Goal: Task Accomplishment & Management: Use online tool/utility

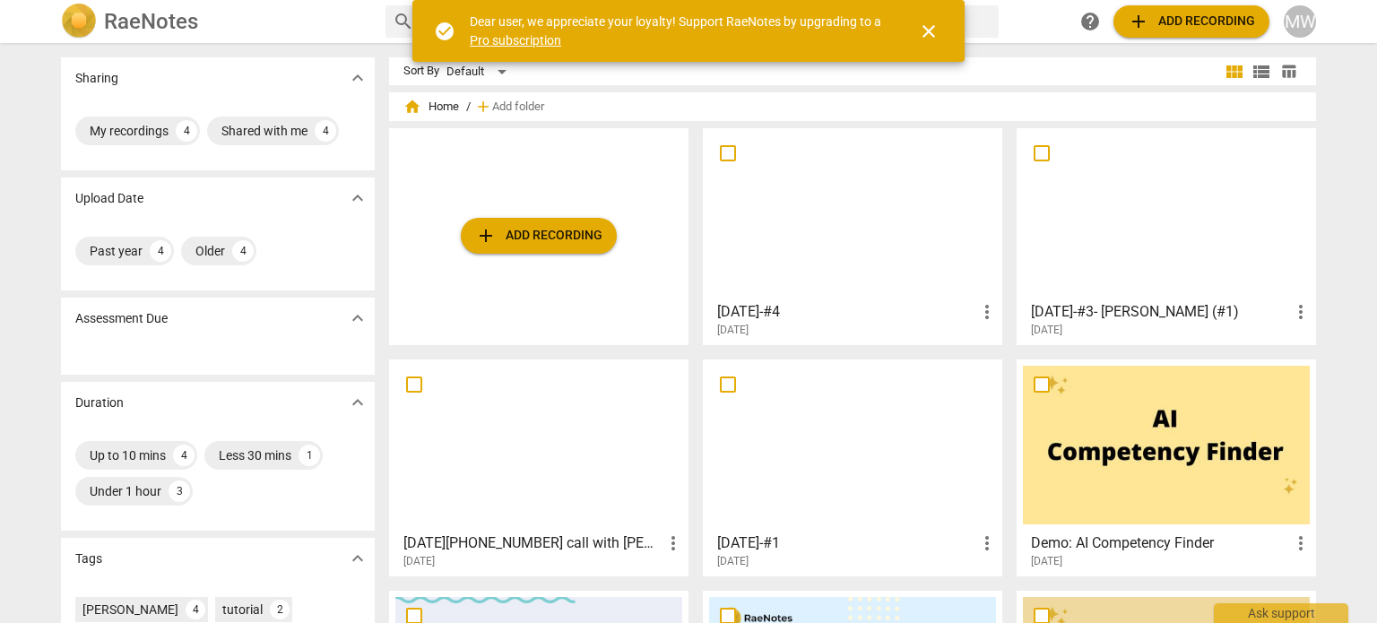
click at [522, 237] on span "add Add recording" at bounding box center [538, 236] width 127 height 22
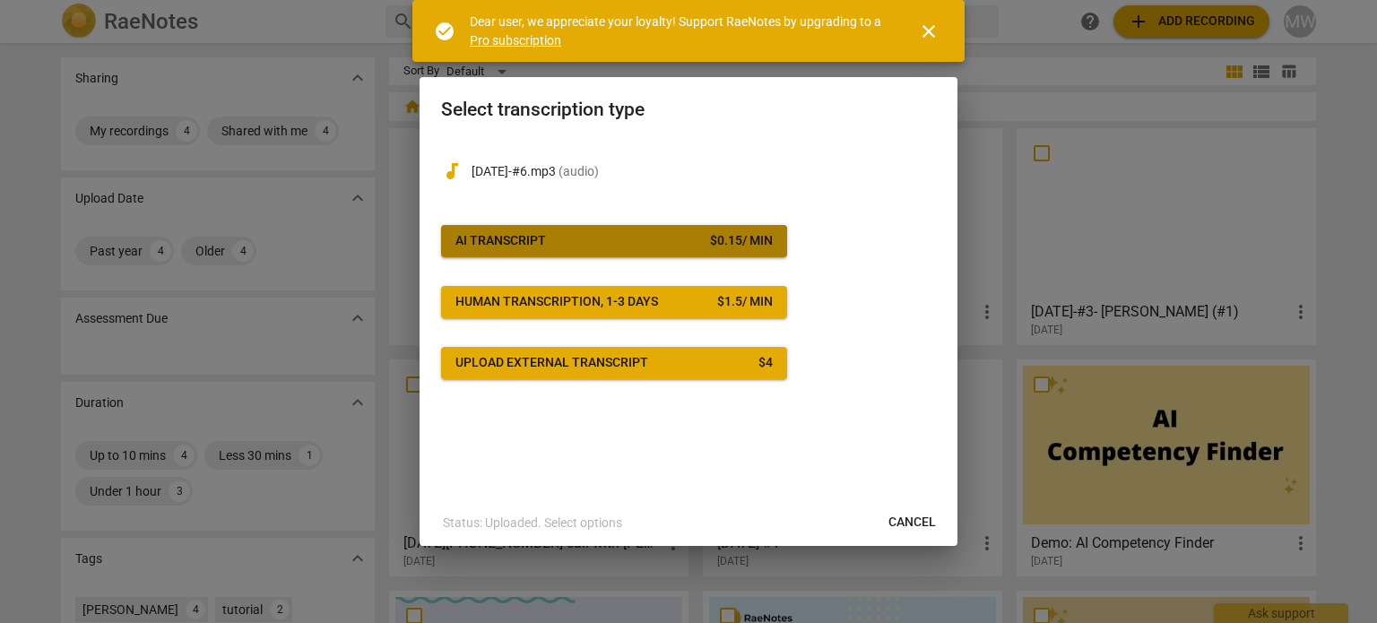
click at [564, 241] on span "AI Transcript $ 0.15 / min" at bounding box center [613, 241] width 317 height 18
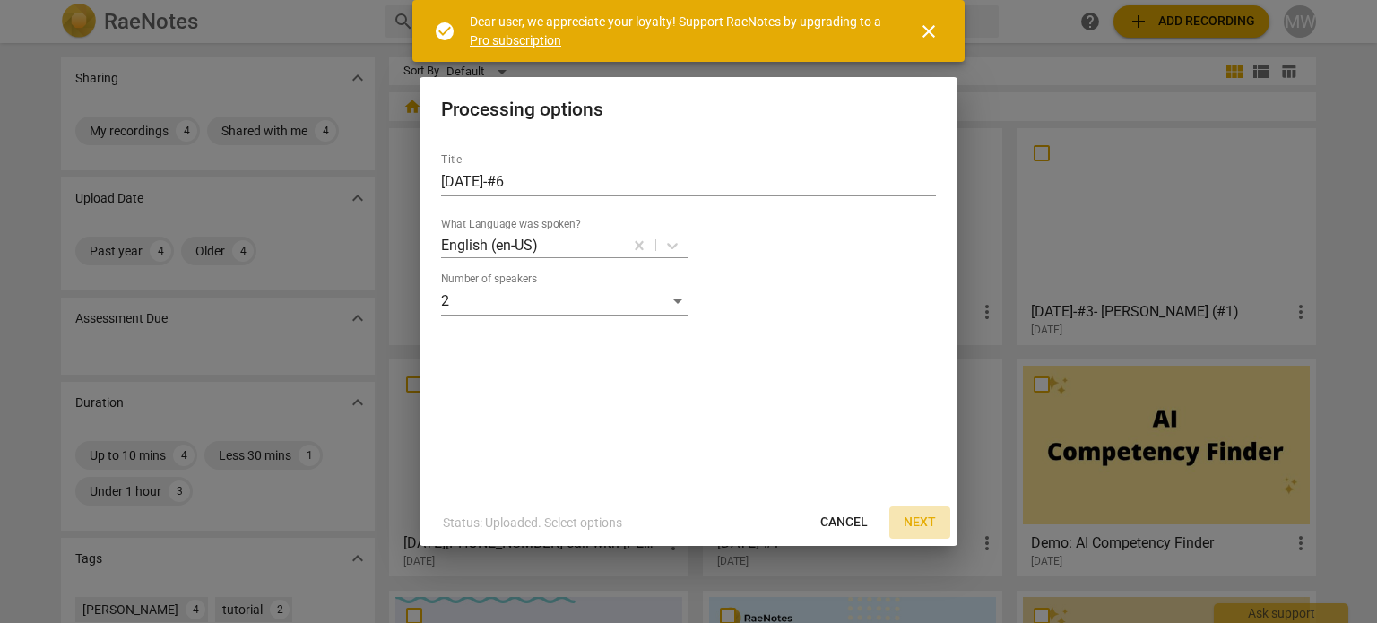
click at [914, 515] on span "Next" at bounding box center [919, 523] width 32 height 18
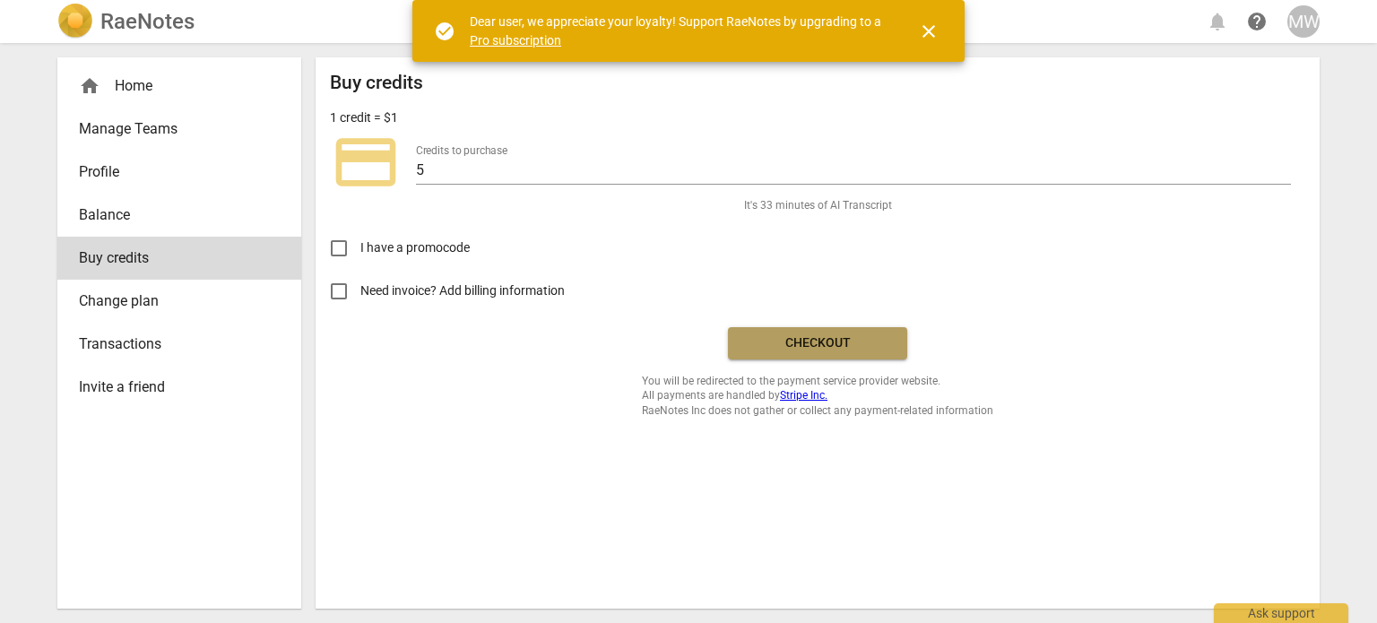
click at [824, 347] on span "Checkout" at bounding box center [817, 343] width 151 height 18
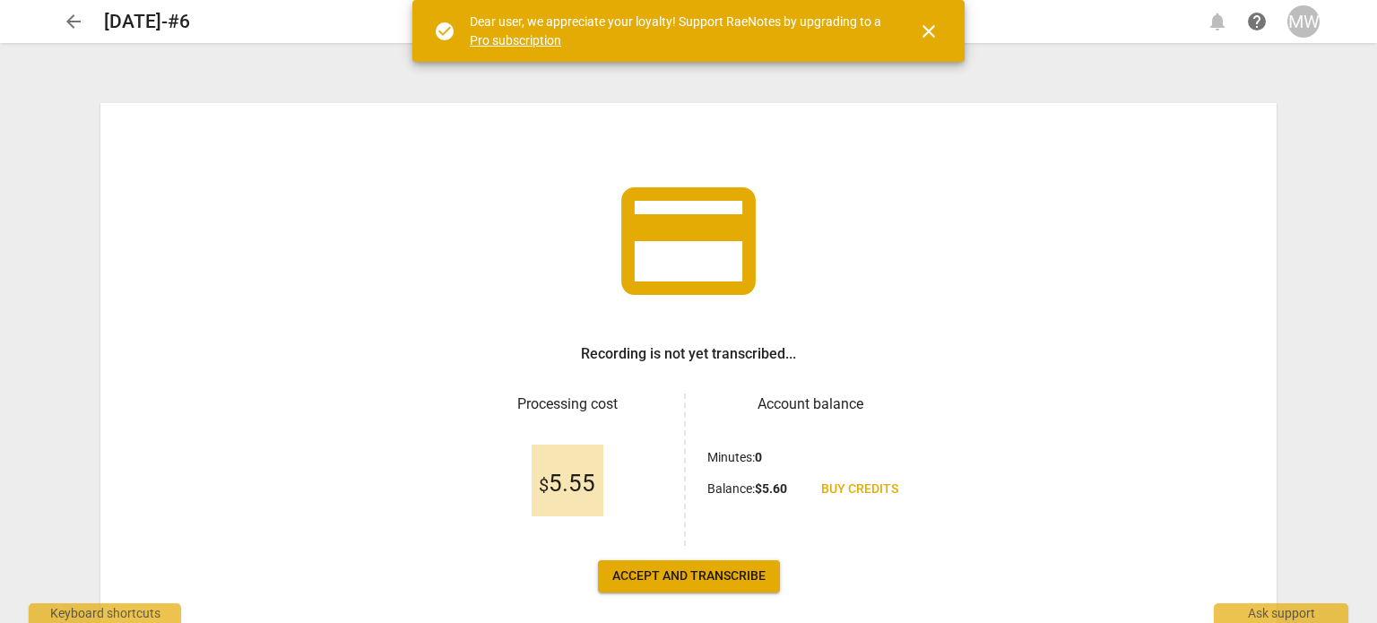
click at [711, 573] on span "Accept and transcribe" at bounding box center [688, 576] width 153 height 18
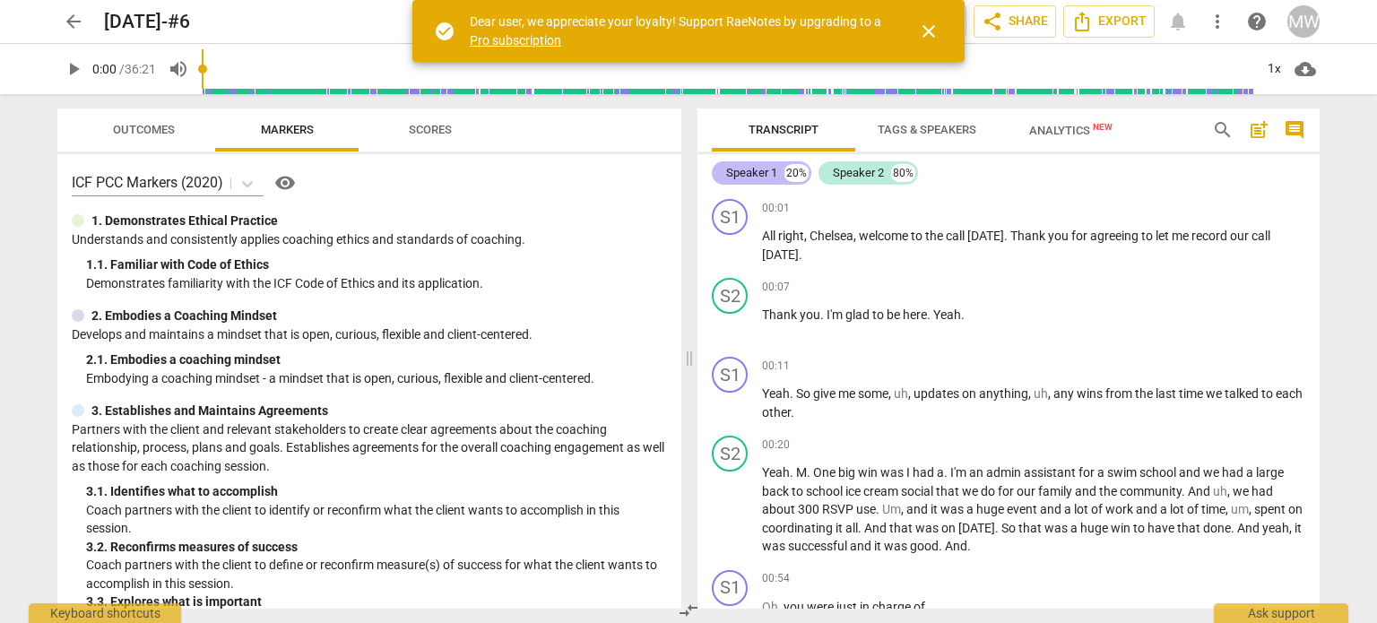
click at [756, 168] on div "Speaker 1" at bounding box center [751, 173] width 51 height 18
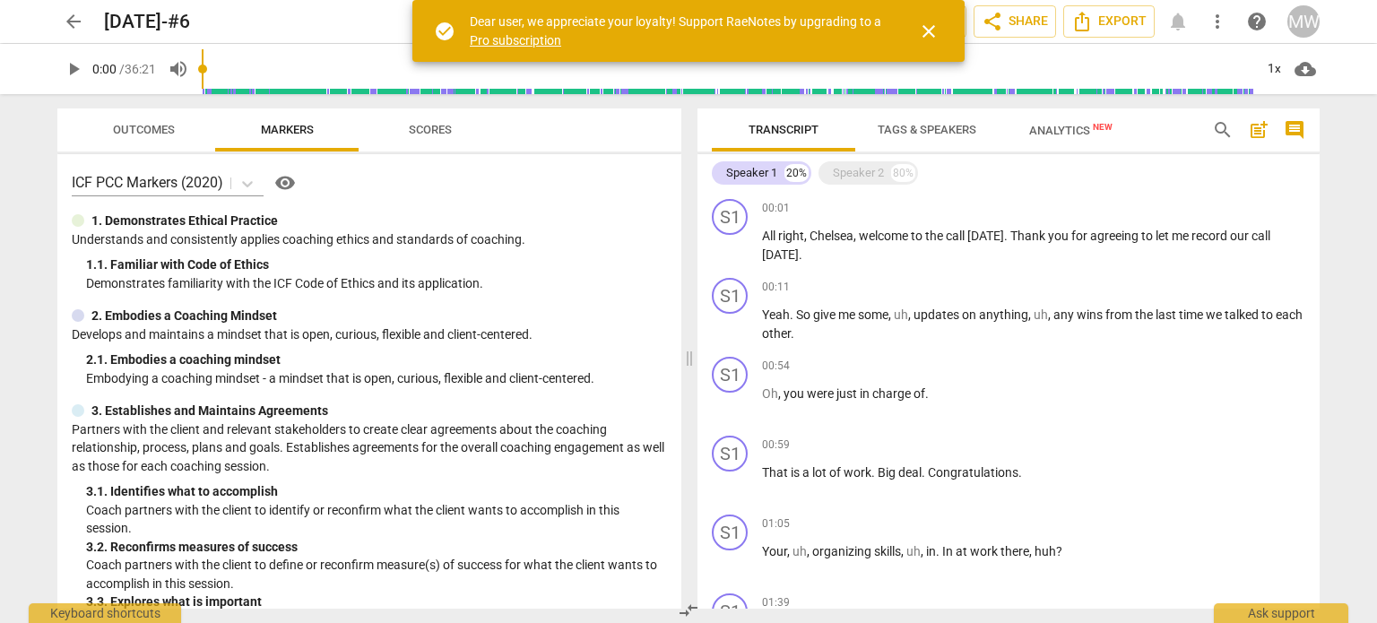
click at [936, 115] on button "Tags & Speakers" at bounding box center [926, 129] width 143 height 43
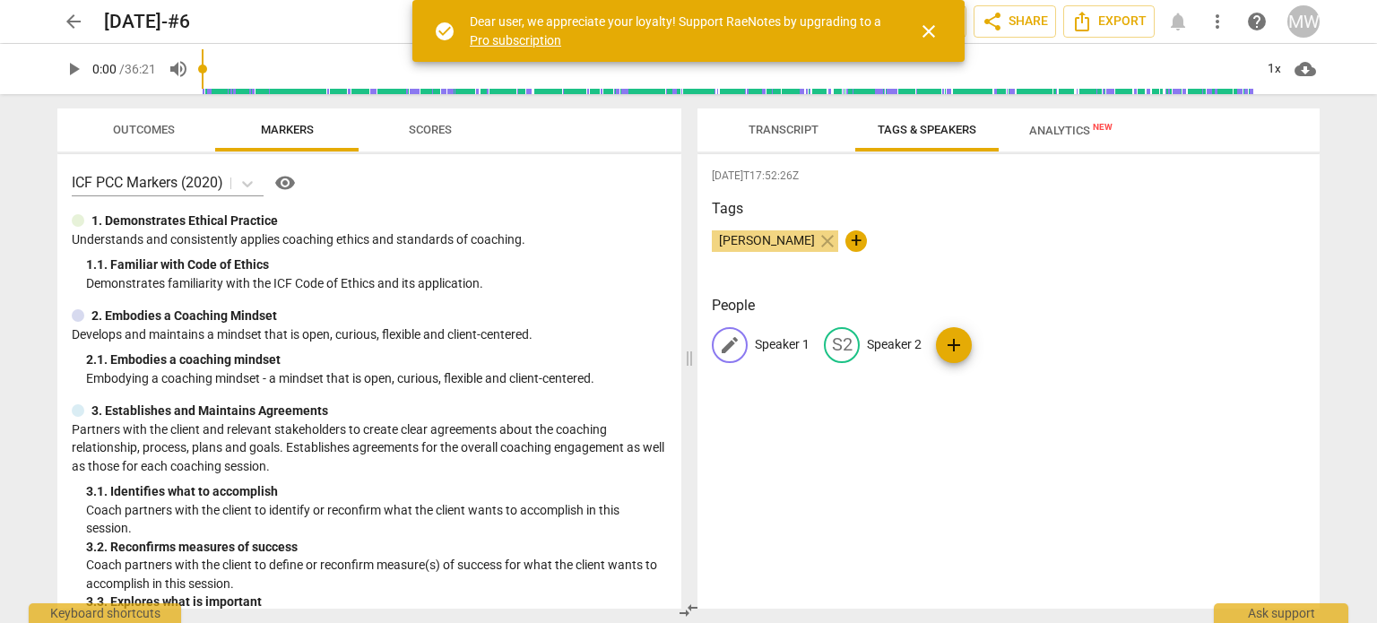
click at [783, 343] on p "Speaker 1" at bounding box center [782, 344] width 55 height 19
type input "Coach [PERSON_NAME]"
click at [997, 343] on p "Speaker 2" at bounding box center [1010, 344] width 55 height 19
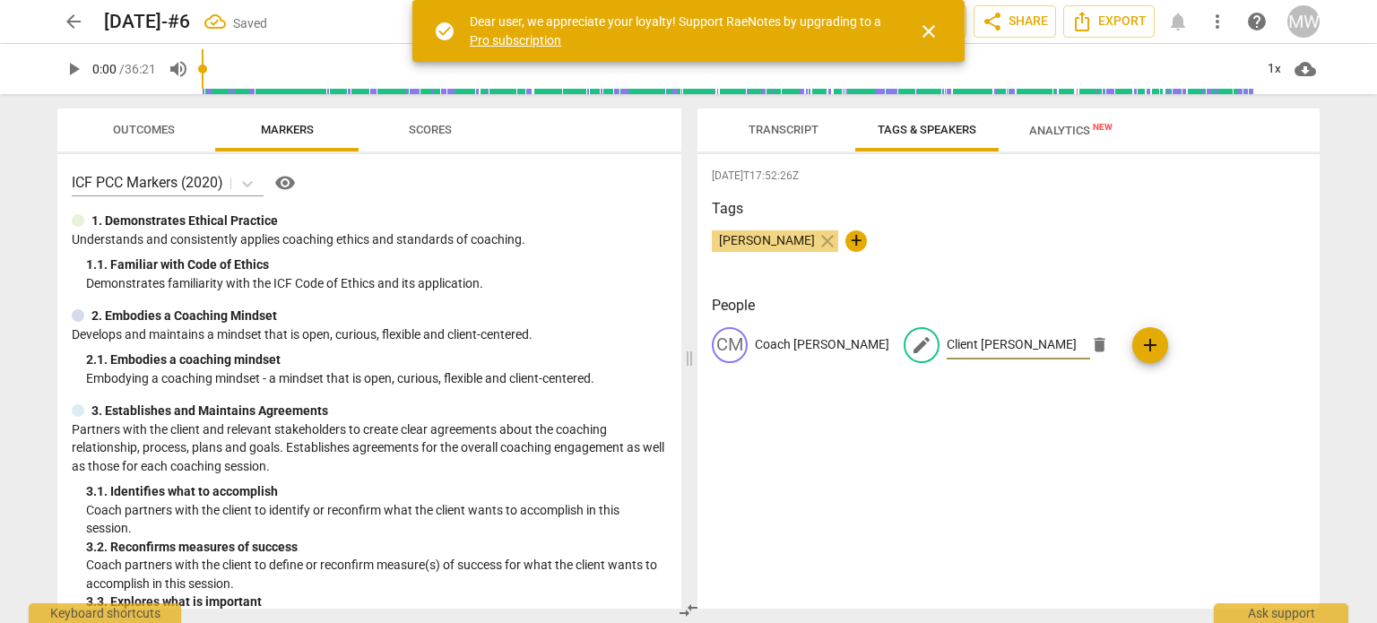
type input "Client [PERSON_NAME]"
click at [1183, 425] on div "[DATE]T17:52:26Z Tags [PERSON_NAME] close + People CM Coach [PERSON_NAME] edit …" at bounding box center [1008, 381] width 622 height 454
click at [931, 32] on span "close" at bounding box center [929, 32] width 22 height 22
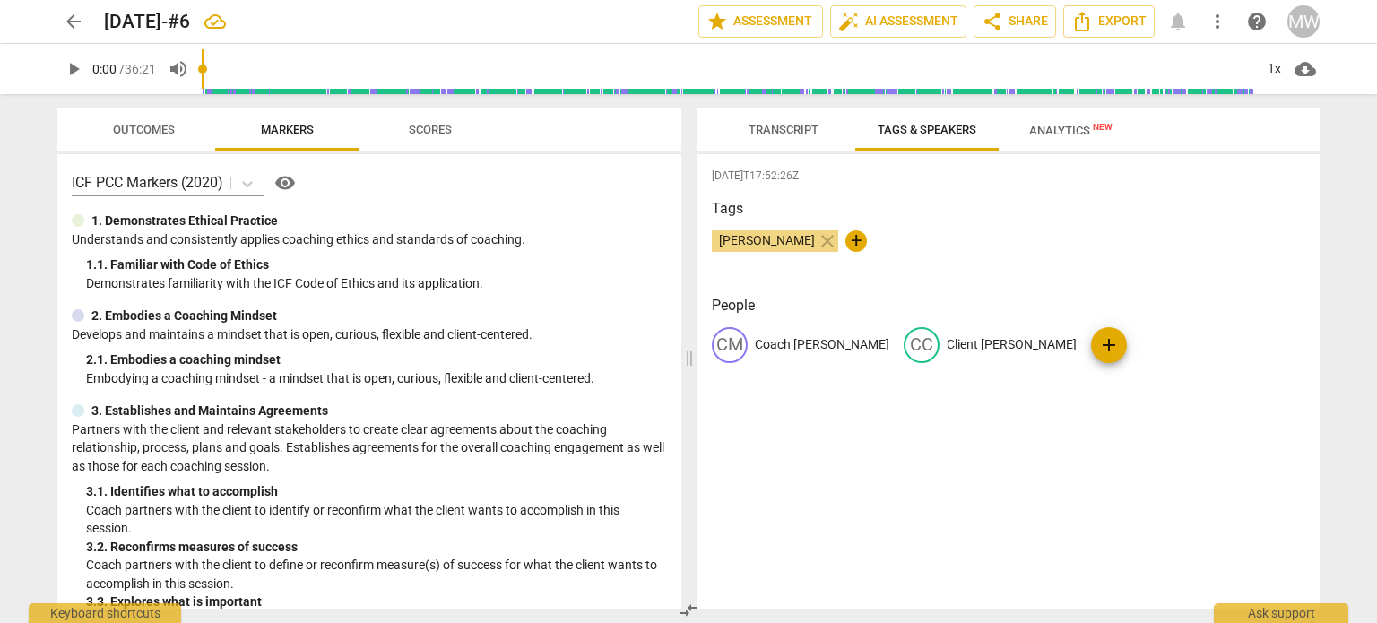
click at [929, 440] on div "[DATE]T17:52:26Z Tags [PERSON_NAME] close + People CM Coach [PERSON_NAME] CC Cl…" at bounding box center [1008, 381] width 622 height 454
click at [746, 124] on span "Transcript" at bounding box center [783, 130] width 113 height 24
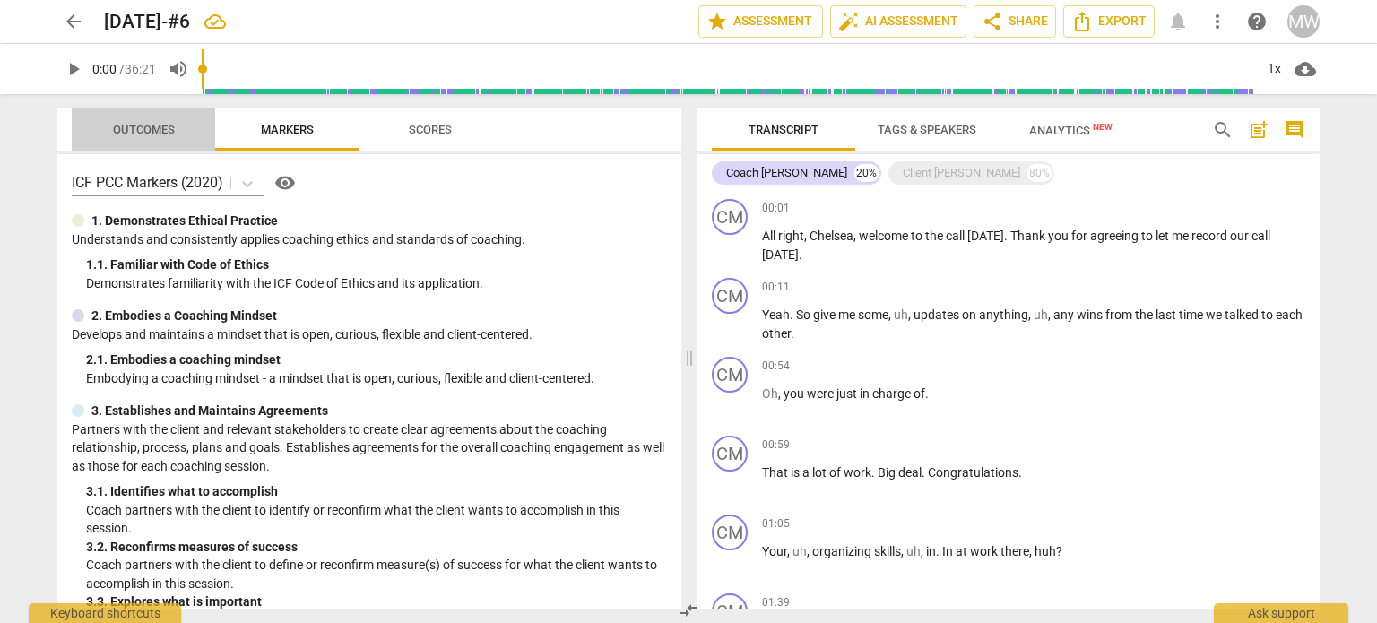
click at [130, 124] on span "Outcomes" at bounding box center [144, 129] width 62 height 13
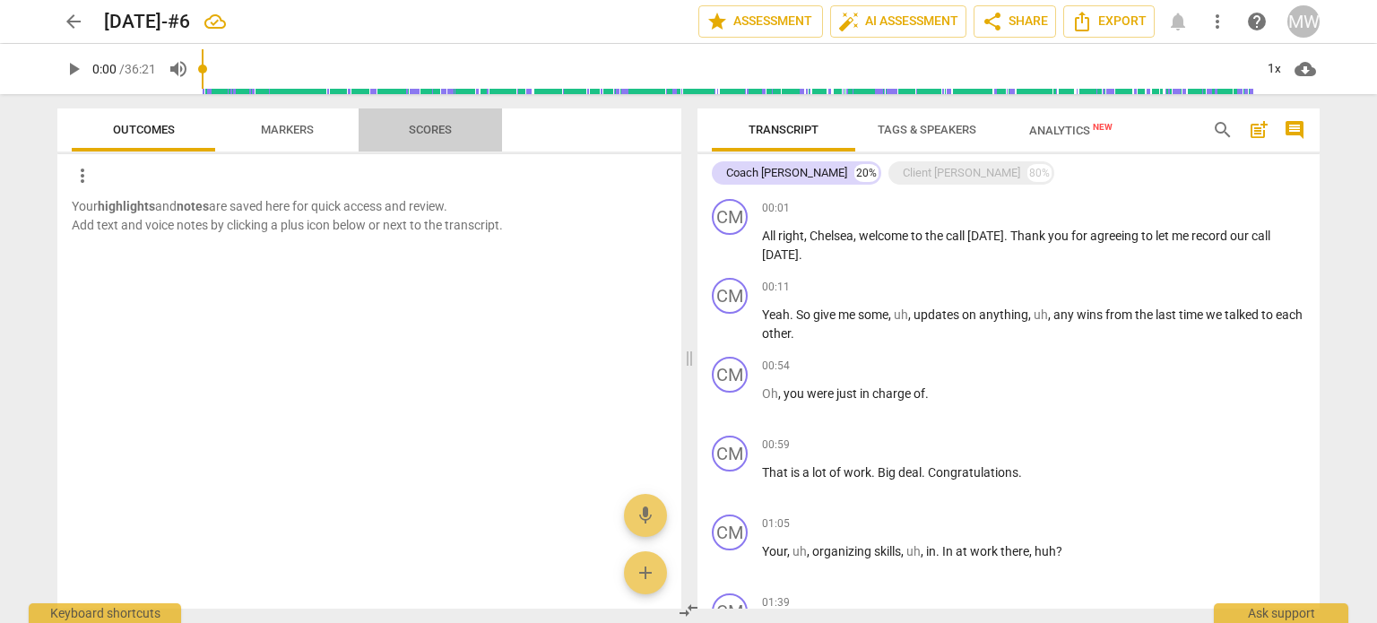
click at [413, 125] on span "Scores" at bounding box center [430, 129] width 43 height 13
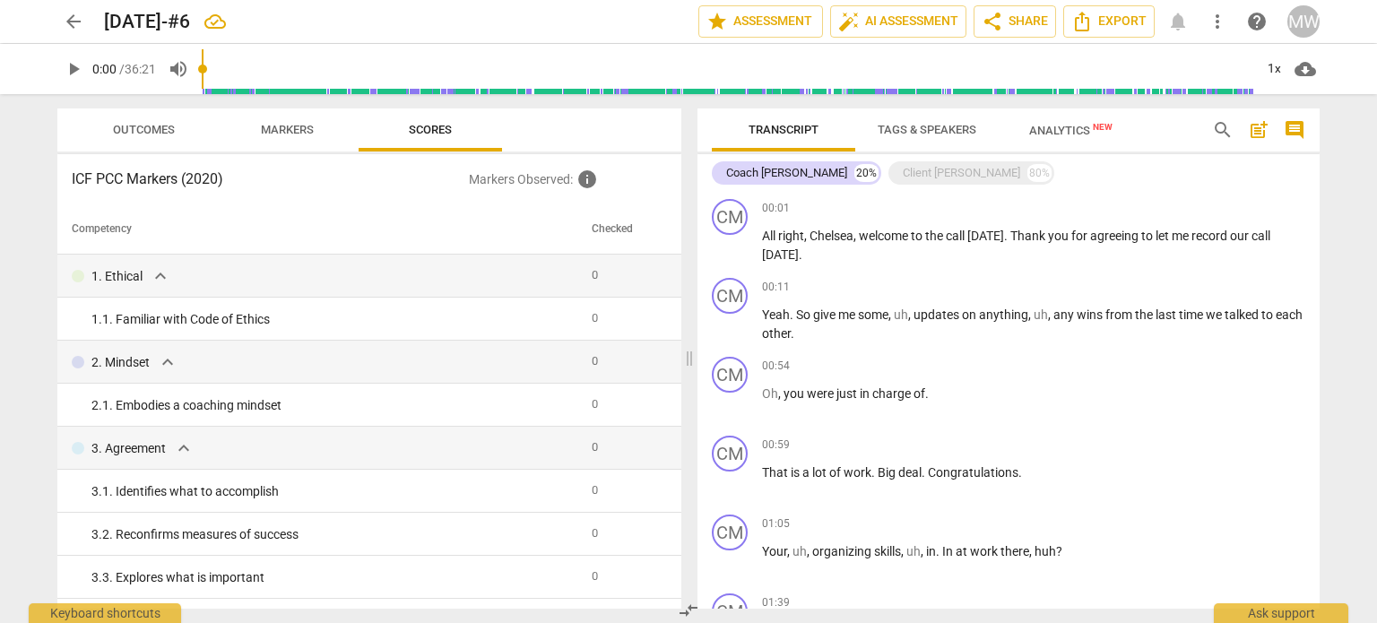
click at [309, 123] on span "Markers" at bounding box center [287, 129] width 53 height 13
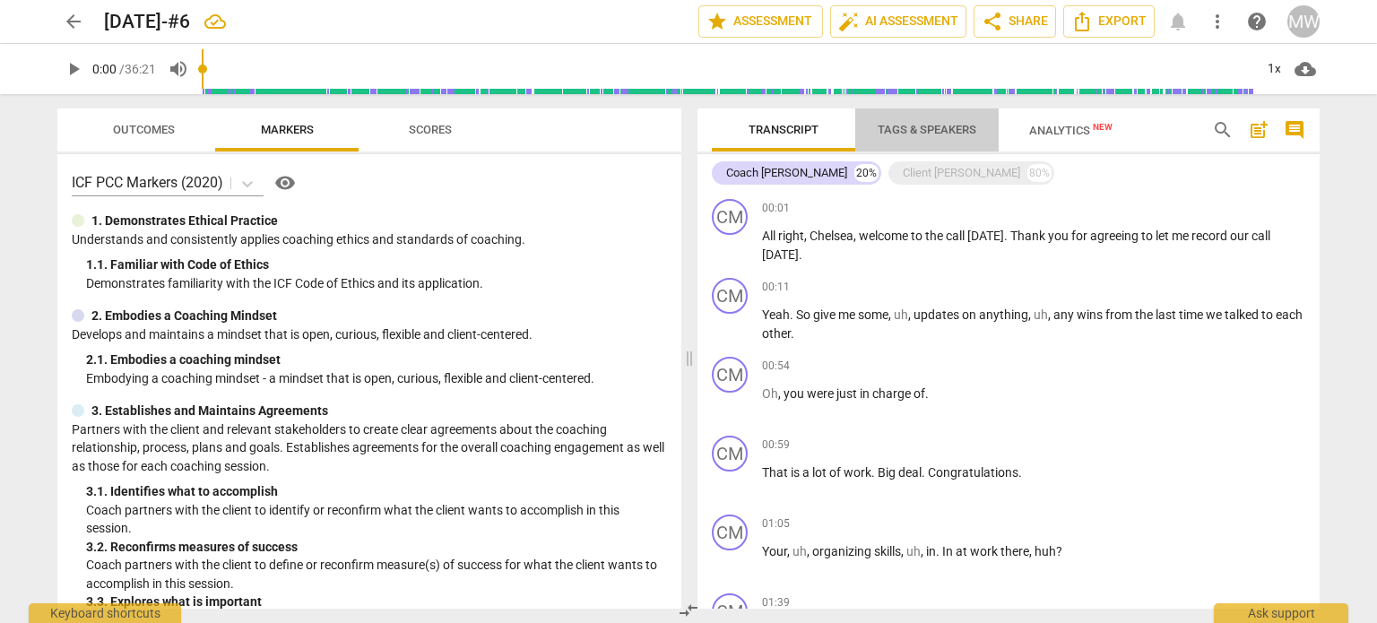
click at [918, 132] on span "Tags & Speakers" at bounding box center [926, 129] width 99 height 13
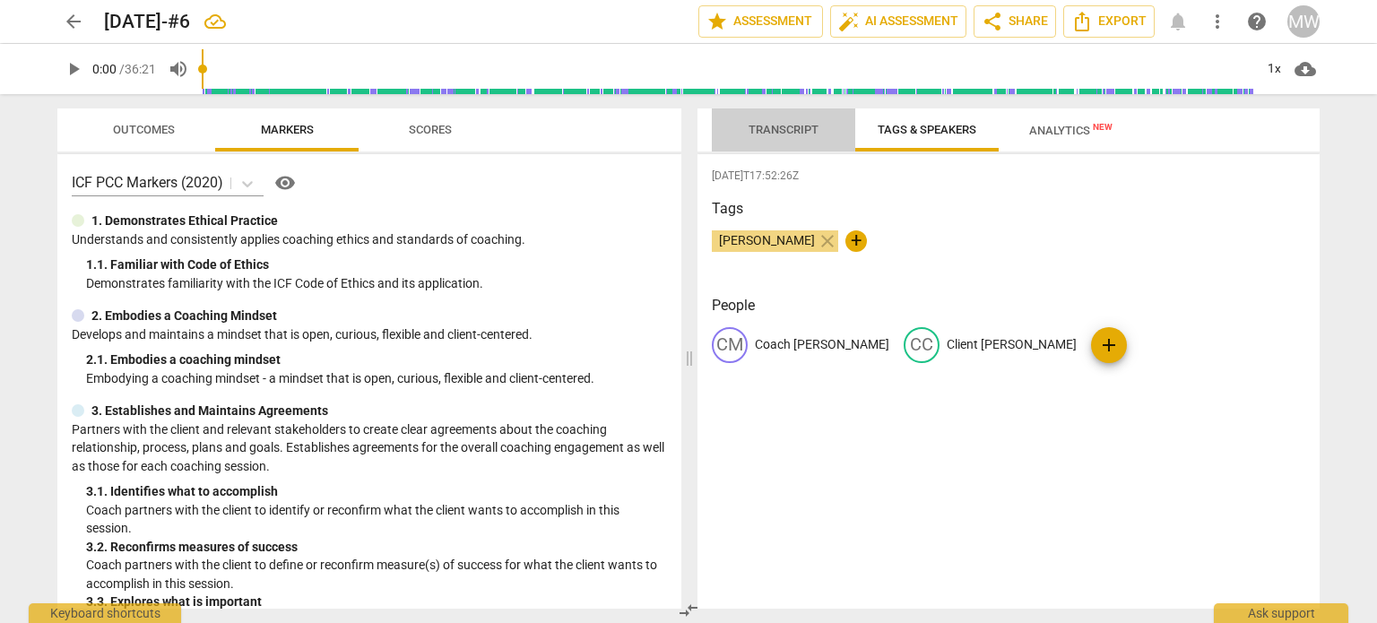
click at [747, 126] on span "Transcript" at bounding box center [783, 130] width 113 height 24
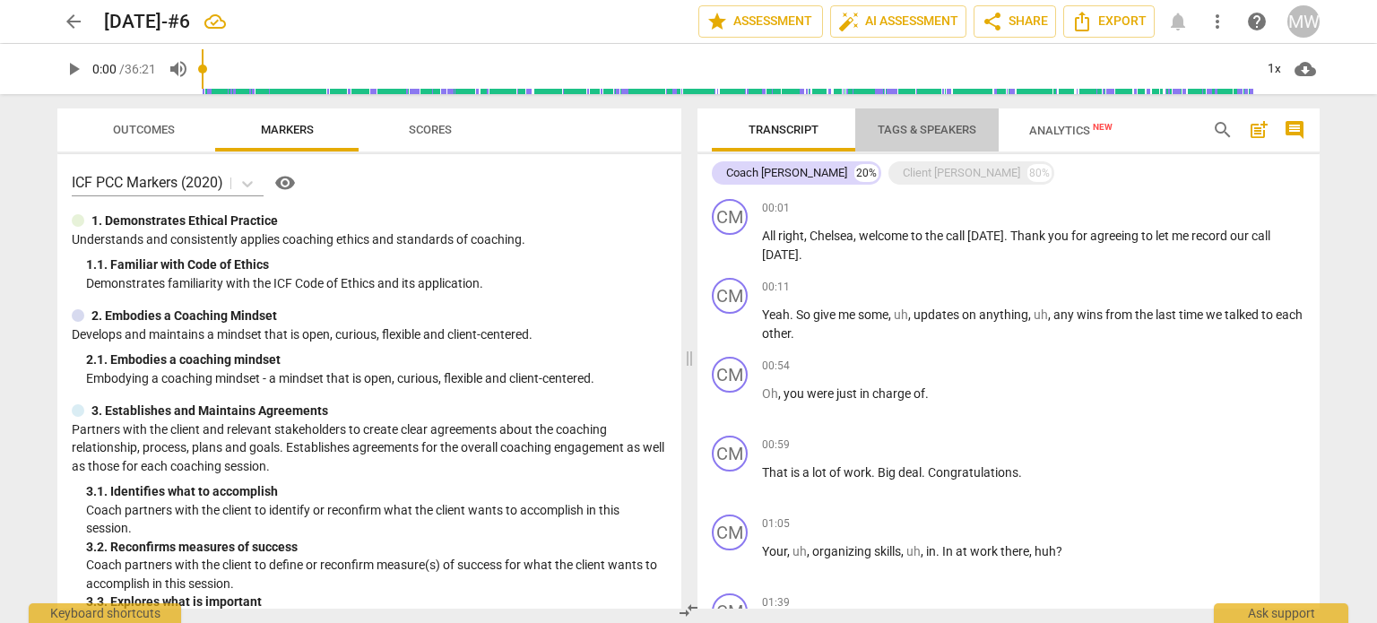
click at [914, 118] on span "Tags & Speakers" at bounding box center [927, 130] width 142 height 24
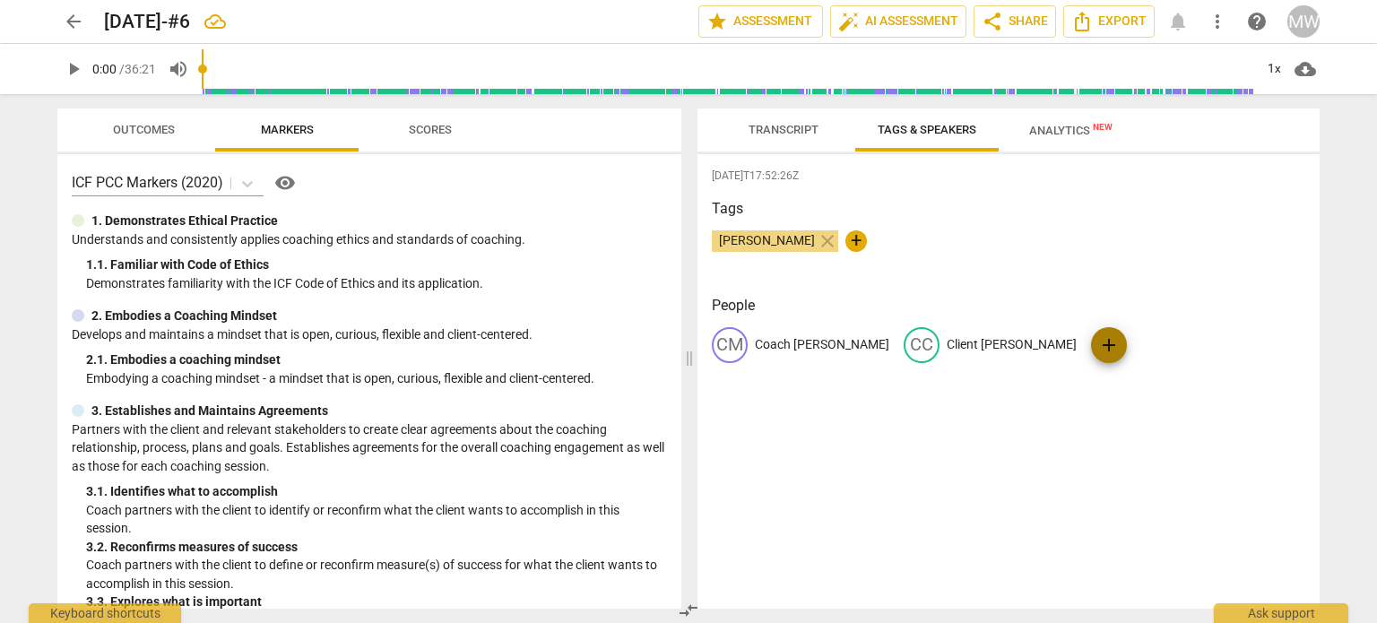
click at [1098, 343] on span "add" at bounding box center [1109, 345] width 22 height 22
click at [845, 239] on span "+" at bounding box center [856, 241] width 22 height 22
type input "client [PERSON_NAME]"
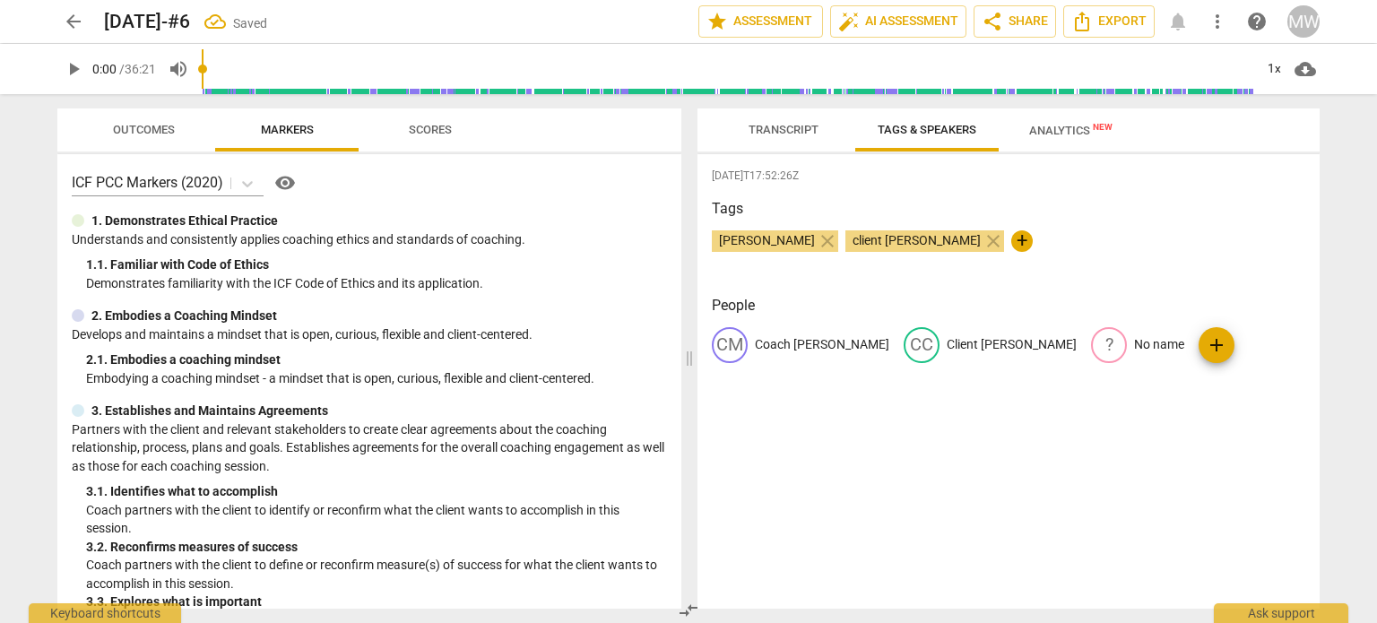
click at [928, 297] on h3 "People" at bounding box center [1008, 306] width 593 height 22
click at [777, 124] on span "Transcript" at bounding box center [783, 129] width 70 height 13
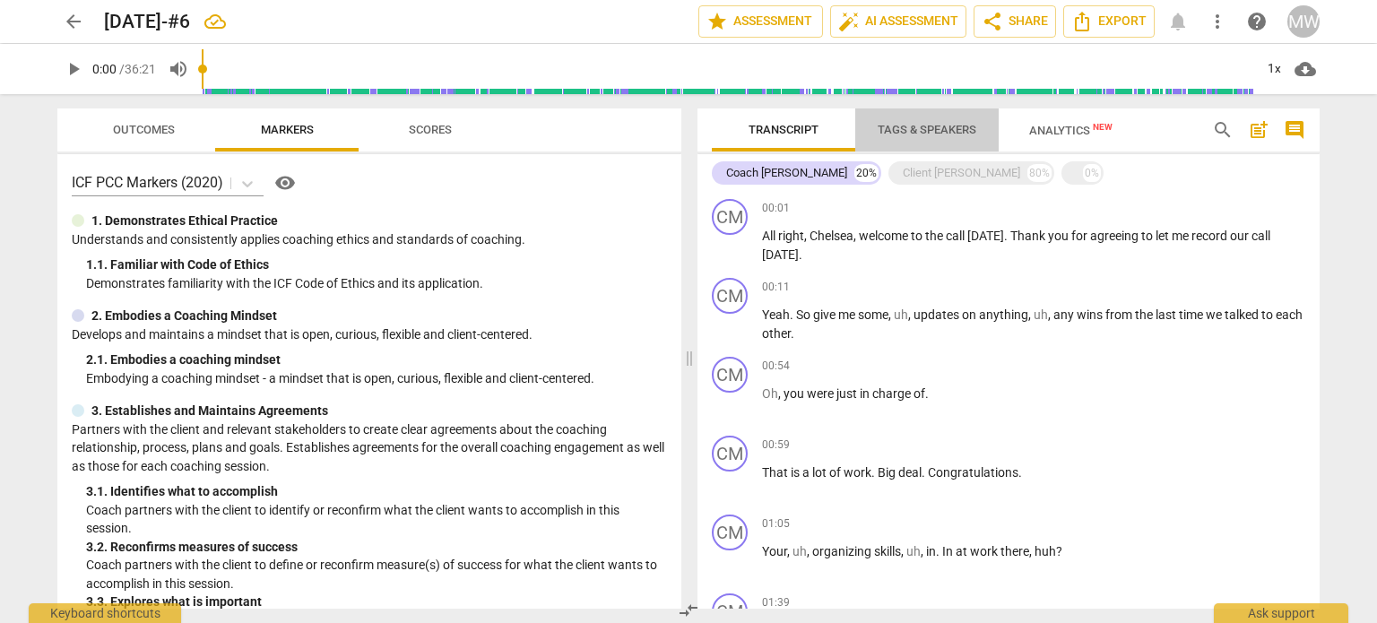
click at [925, 129] on span "Tags & Speakers" at bounding box center [926, 129] width 99 height 13
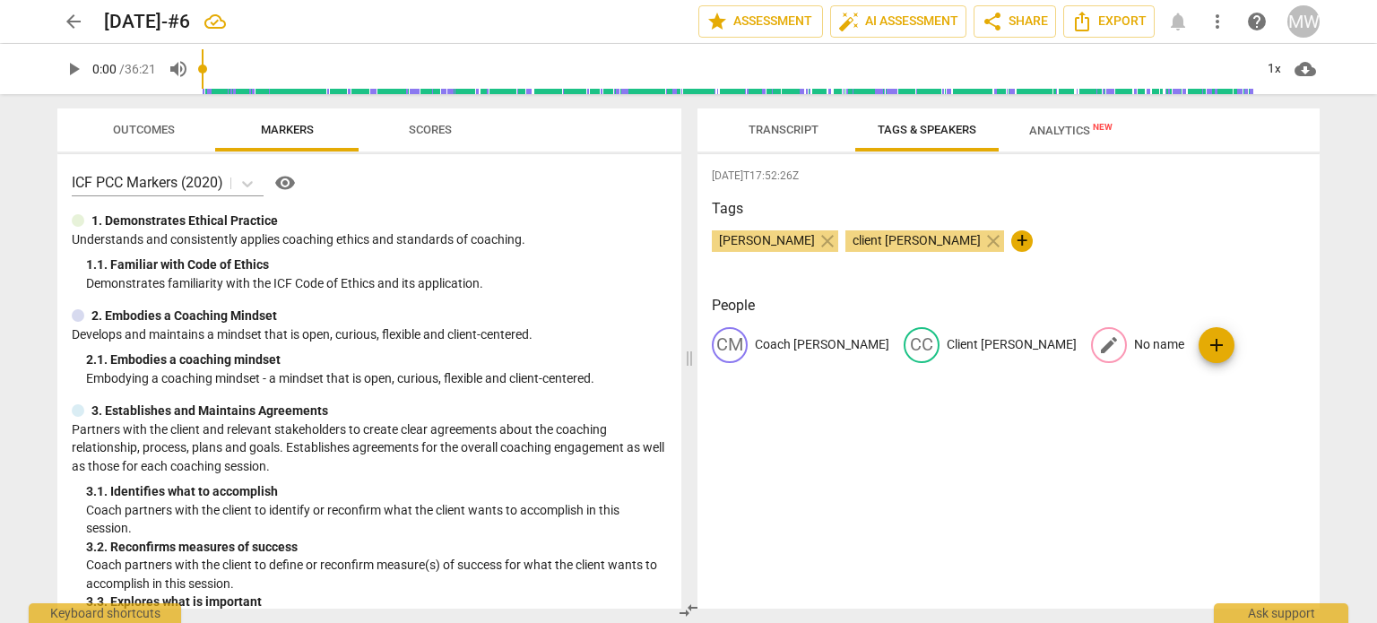
click at [1098, 343] on span "edit" at bounding box center [1109, 345] width 22 height 22
click at [917, 385] on span "delete" at bounding box center [907, 394] width 19 height 19
click at [1011, 251] on span "+" at bounding box center [1022, 241] width 22 height 22
click at [982, 242] on span "close" at bounding box center [993, 241] width 22 height 22
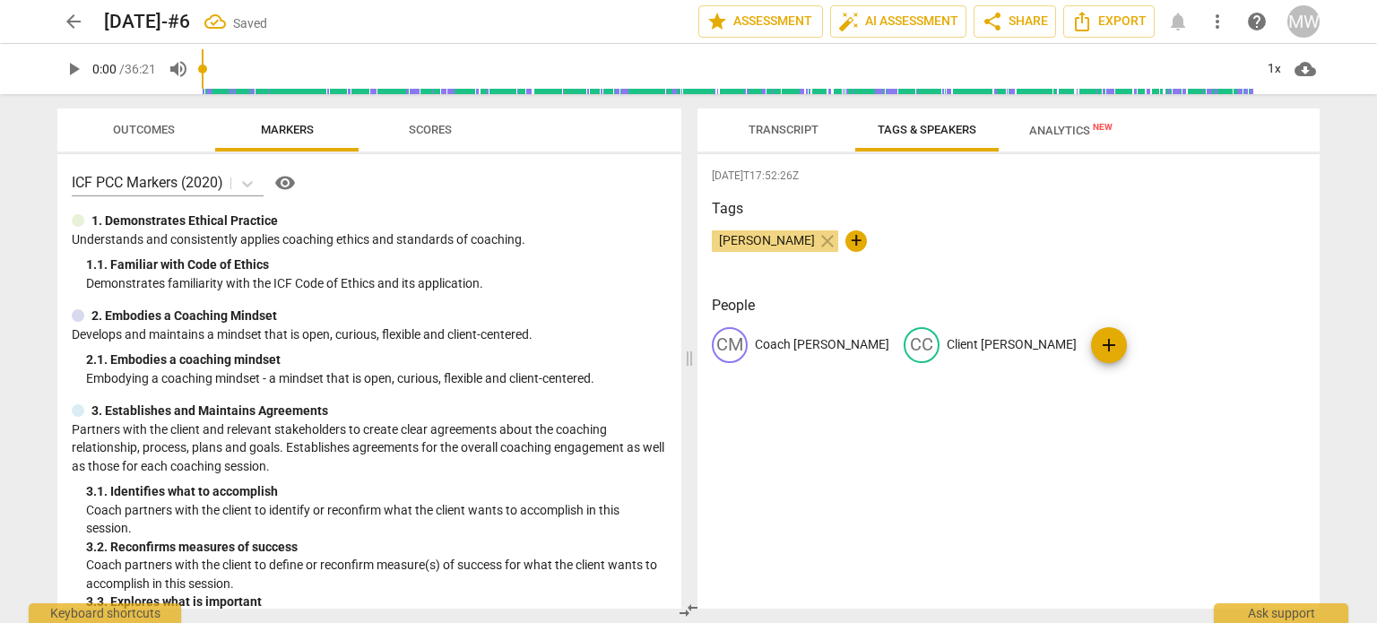
click at [828, 487] on div "[DATE]T17:52:26Z Tags [PERSON_NAME] close + People CM Coach [PERSON_NAME] CC Cl…" at bounding box center [1008, 381] width 622 height 454
click at [759, 125] on span "Transcript" at bounding box center [783, 129] width 70 height 13
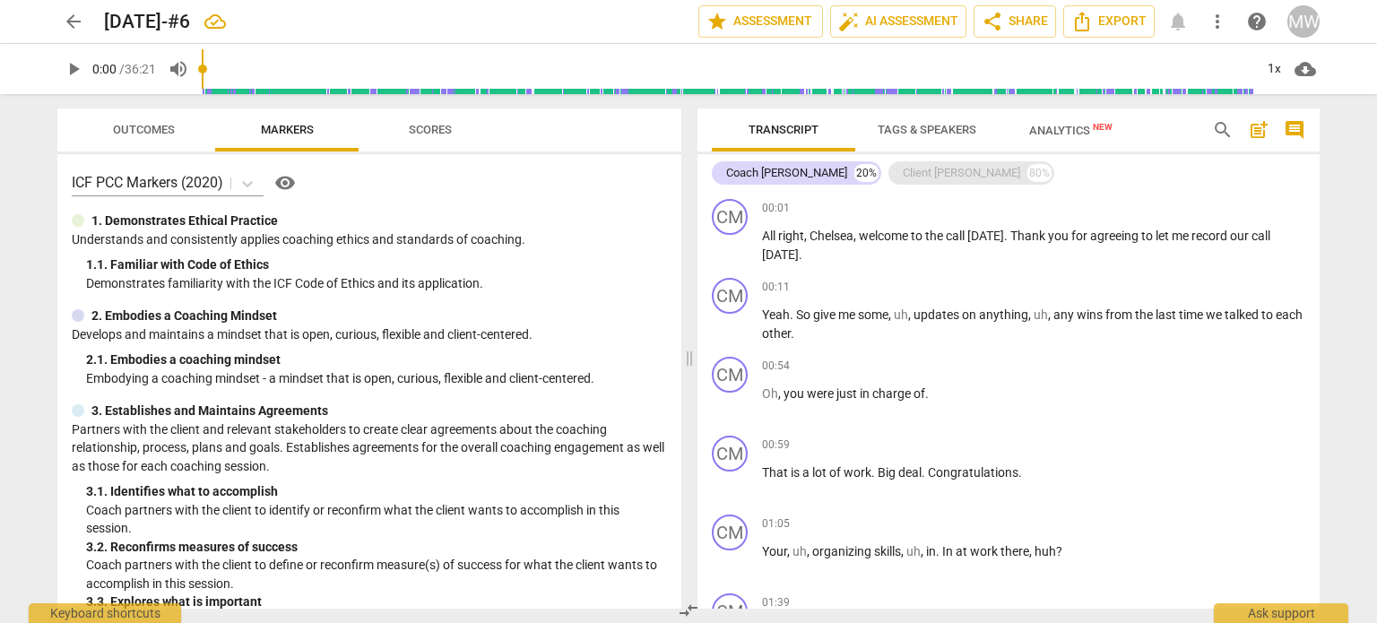
click at [902, 173] on div "Client [PERSON_NAME]" at bounding box center [960, 173] width 117 height 18
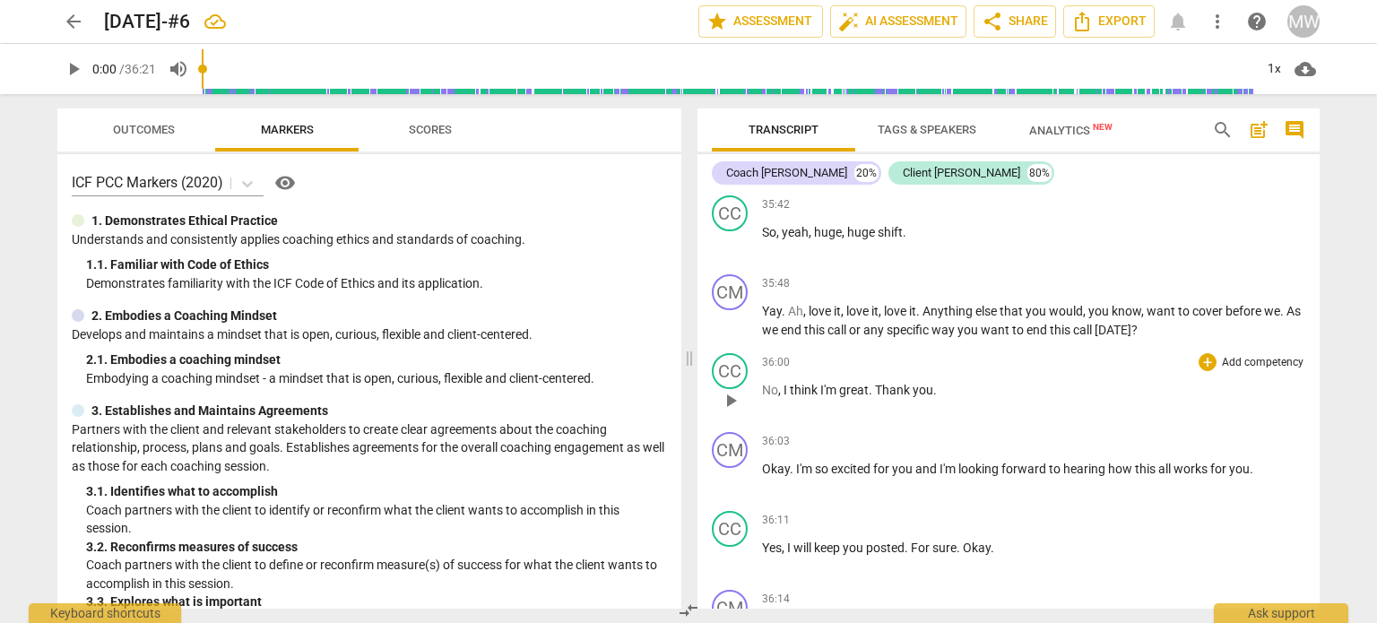
scroll to position [13891, 0]
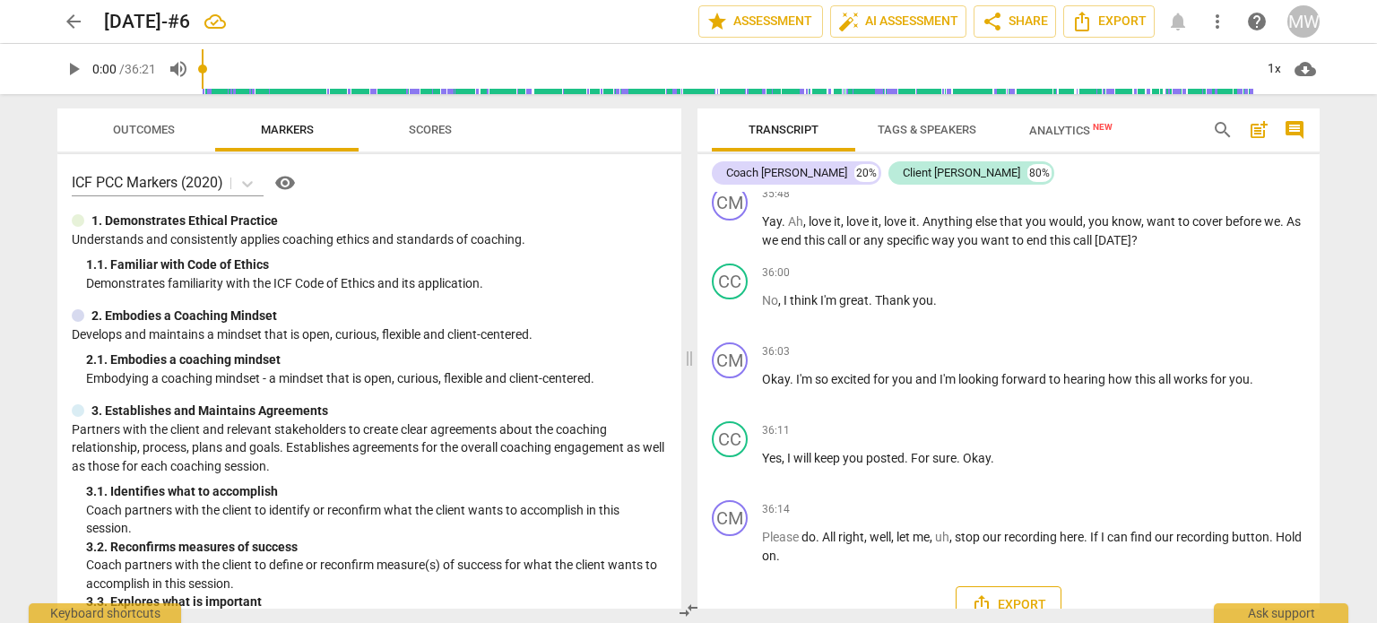
click at [996, 594] on span "Export" at bounding box center [1008, 605] width 75 height 22
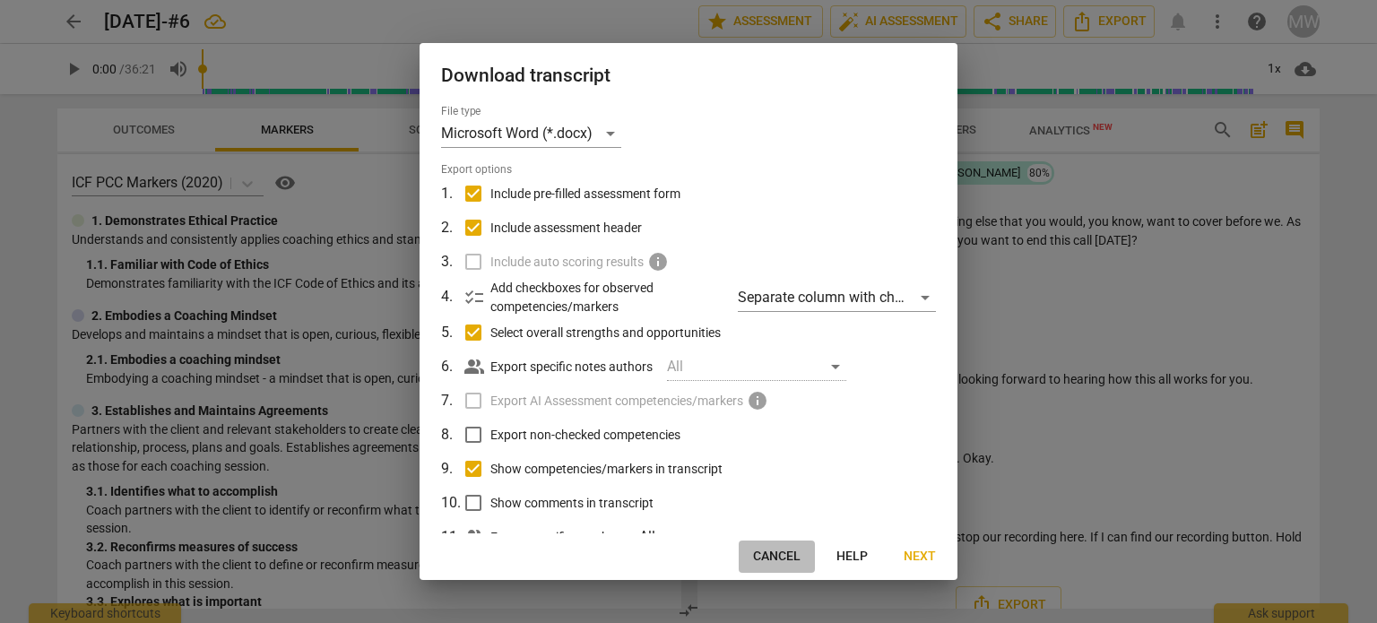
click at [783, 551] on span "Cancel" at bounding box center [776, 557] width 47 height 18
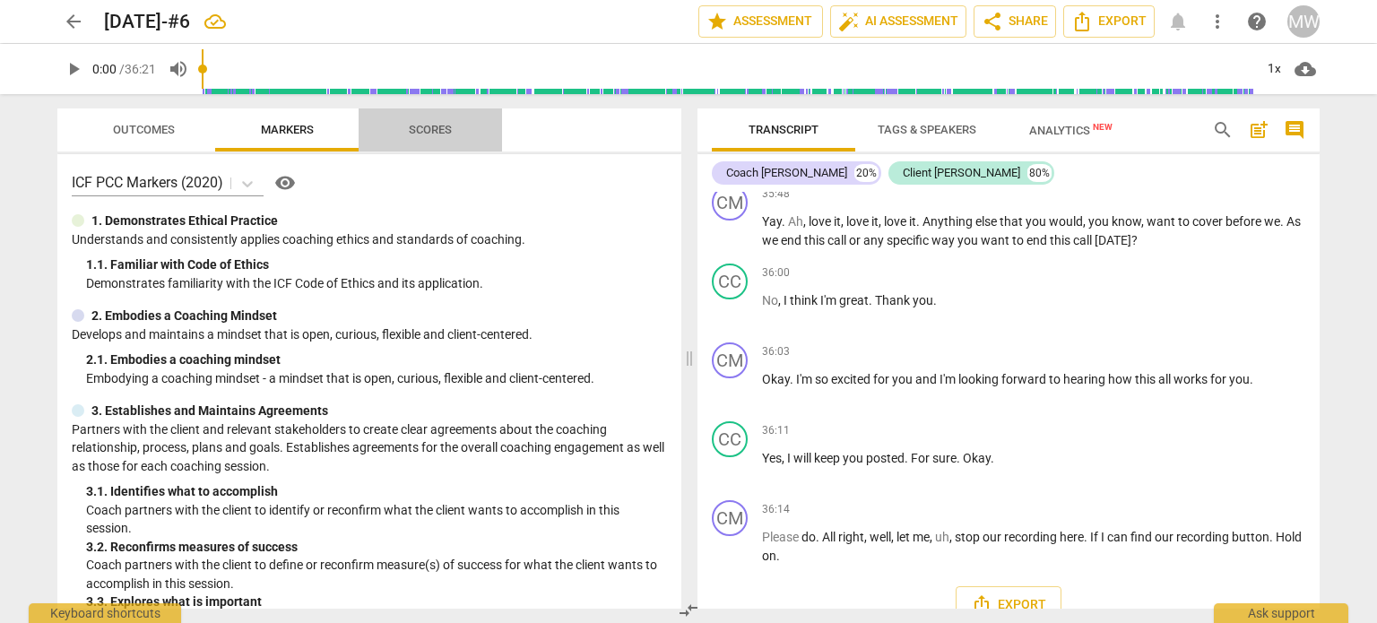
drag, startPoint x: 430, startPoint y: 130, endPoint x: 426, endPoint y: 121, distance: 10.0
click at [430, 128] on span "Scores" at bounding box center [430, 129] width 43 height 13
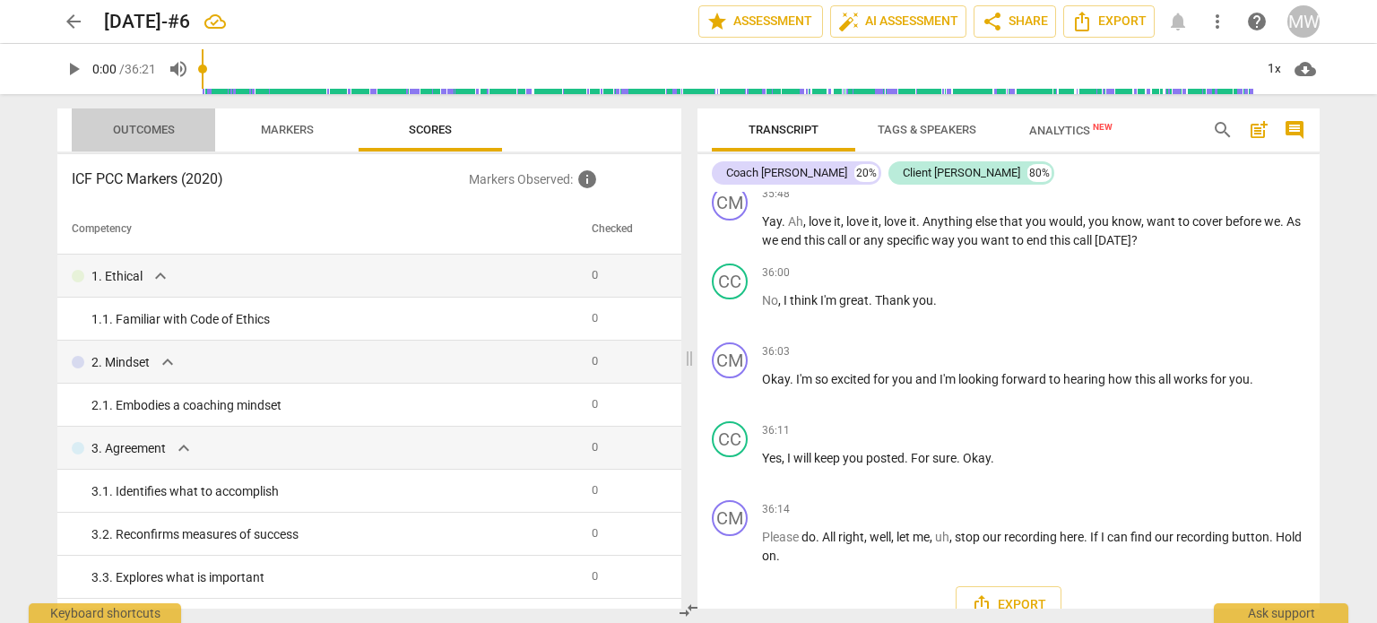
click at [151, 133] on span "Outcomes" at bounding box center [144, 129] width 62 height 13
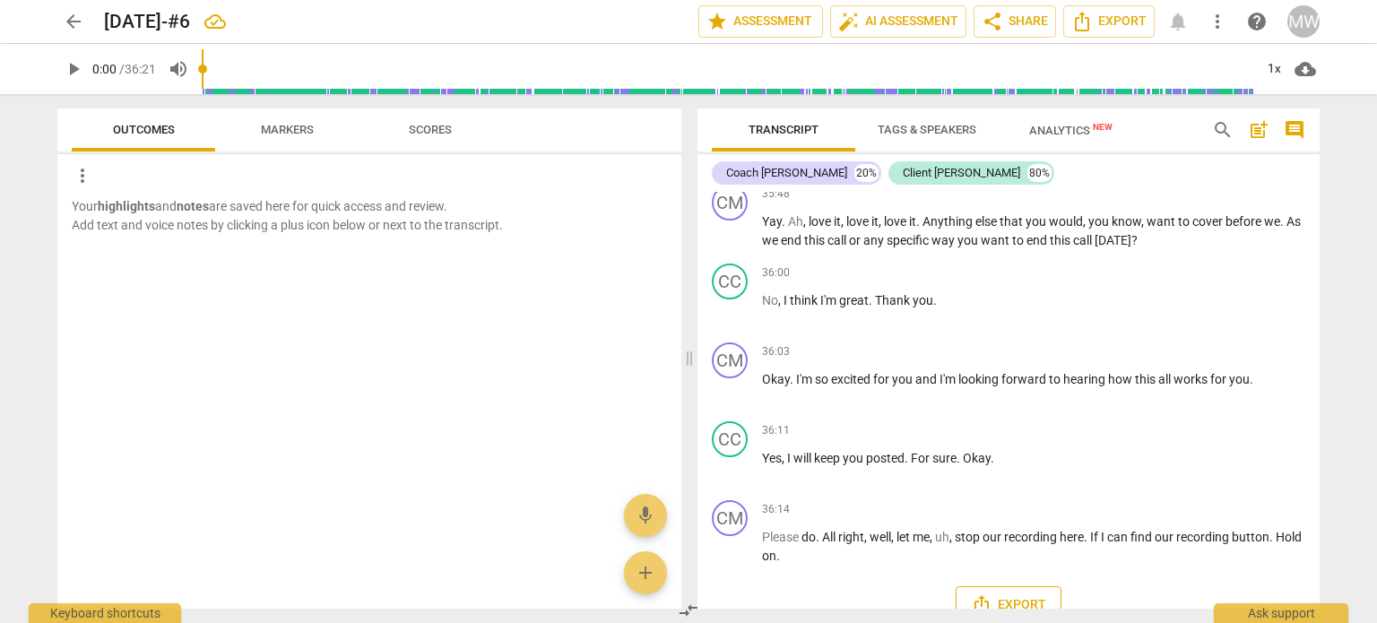
click at [997, 594] on span "Export" at bounding box center [1008, 605] width 75 height 22
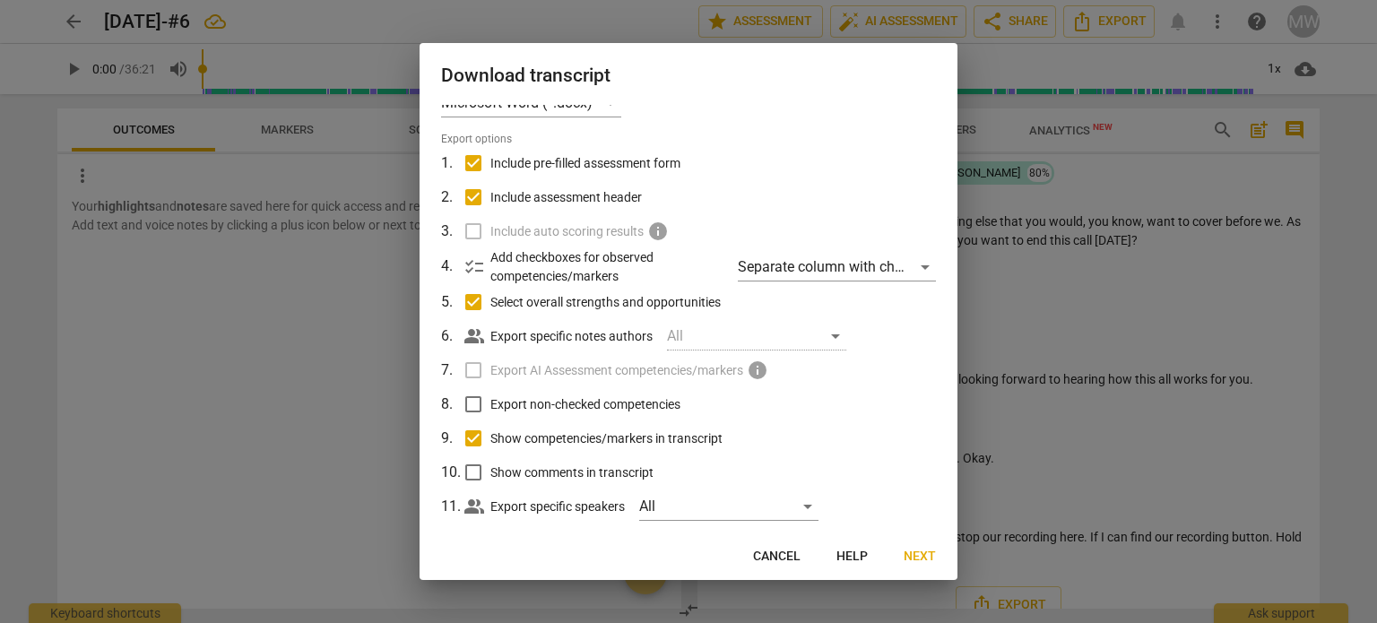
scroll to position [56, 0]
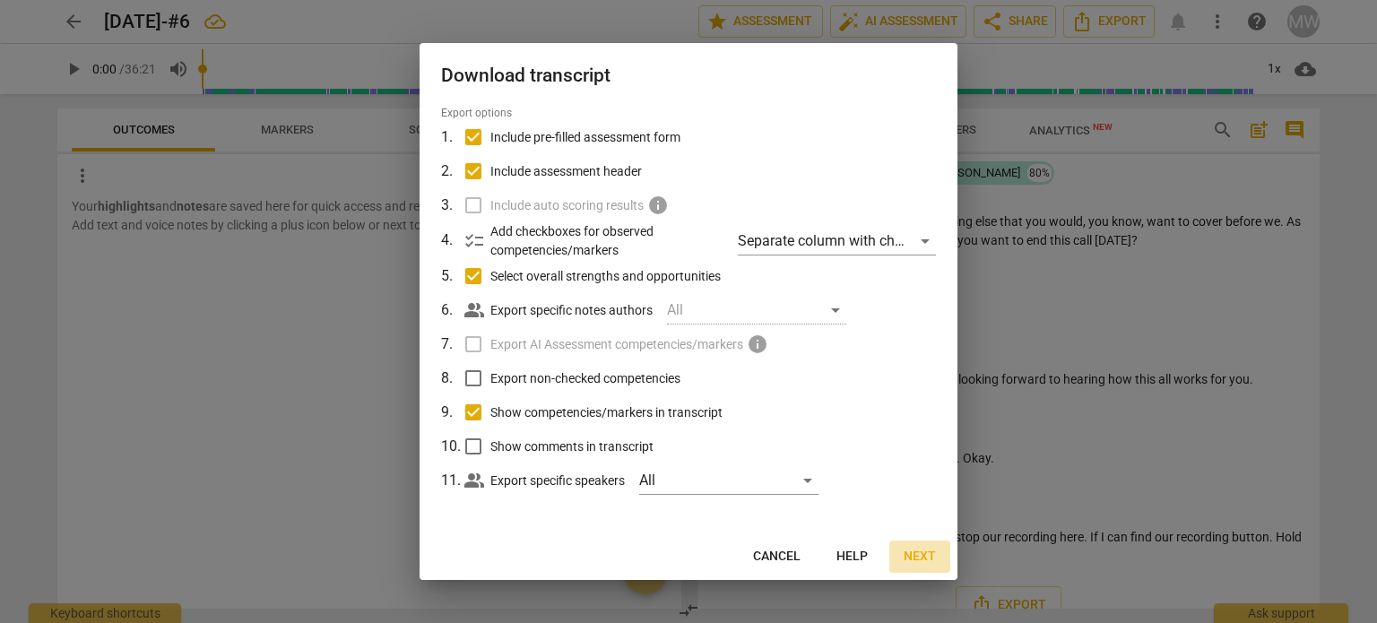
click at [911, 557] on span "Next" at bounding box center [919, 557] width 32 height 18
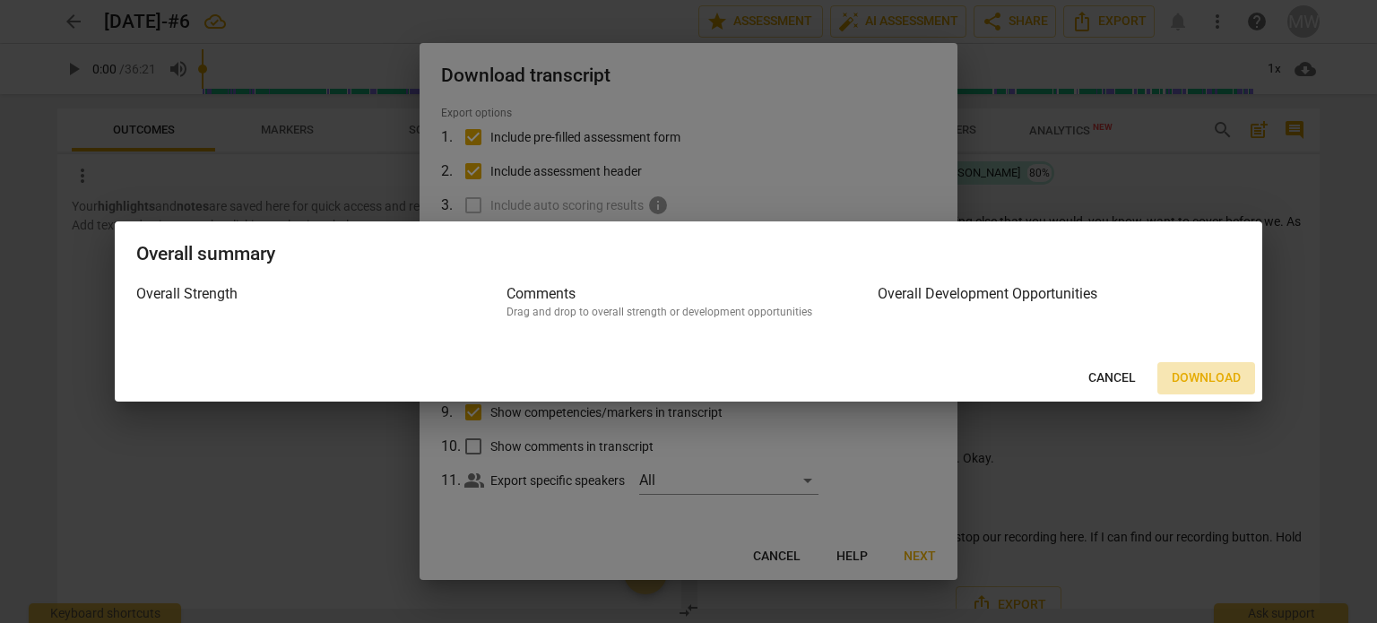
click at [1187, 375] on span "Download" at bounding box center [1205, 378] width 69 height 18
